Goal: Task Accomplishment & Management: Use online tool/utility

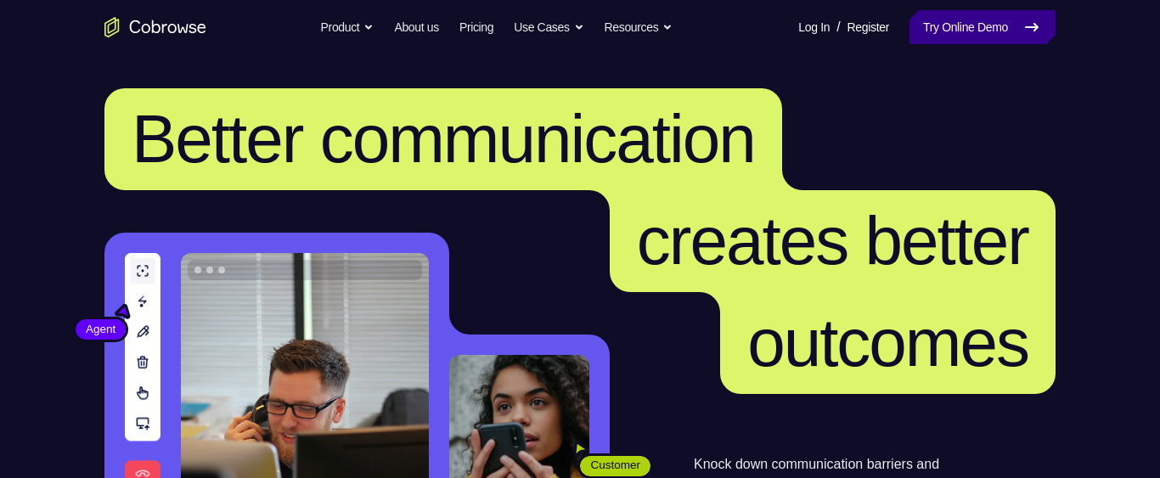
click at [918, 21] on link "Try Online Demo" at bounding box center [982, 27] width 146 height 34
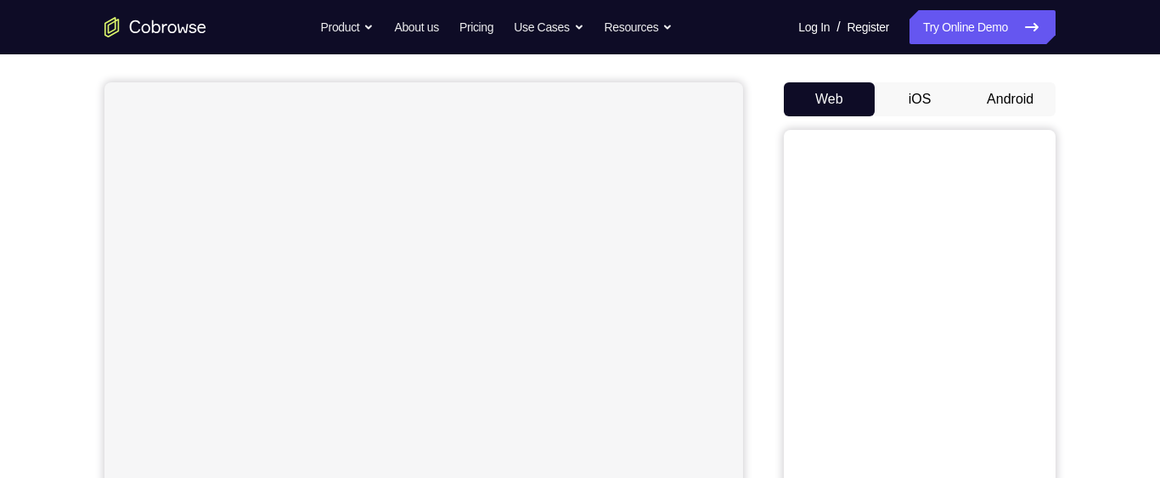
scroll to position [138, 0]
click at [1031, 96] on button "Android" at bounding box center [1009, 99] width 91 height 34
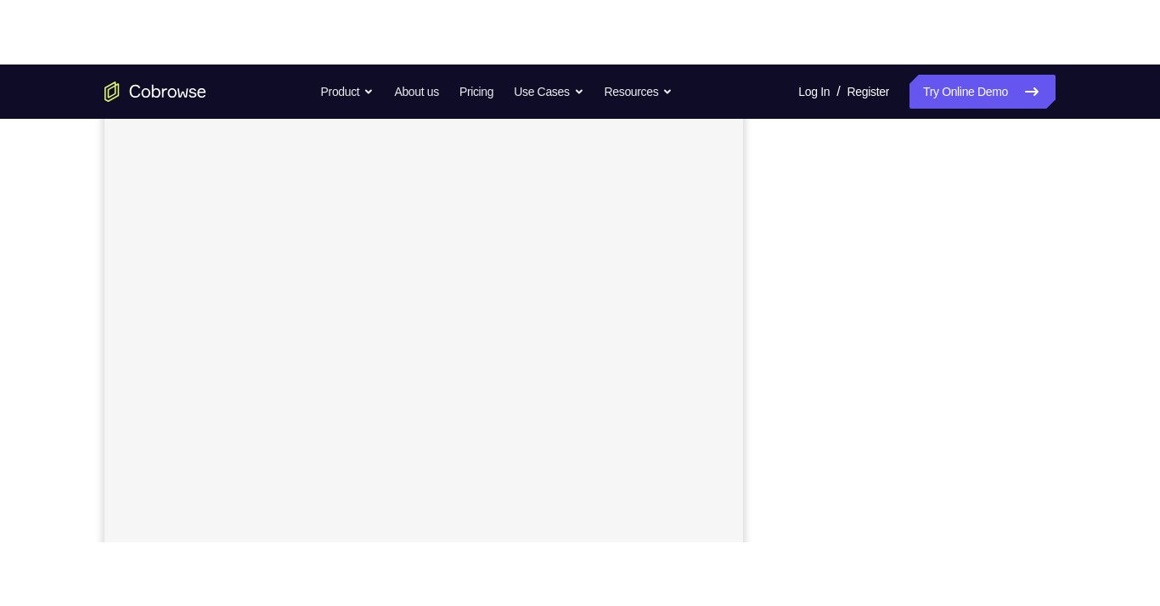
scroll to position [216, 0]
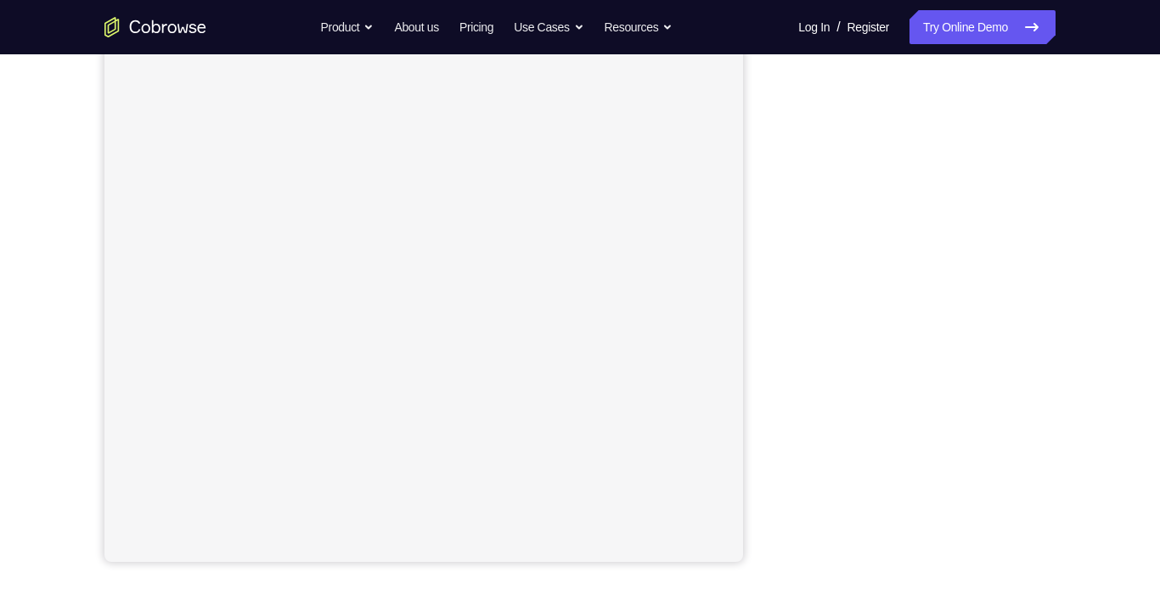
scroll to position [223, 0]
